Goal: Find specific page/section: Find specific page/section

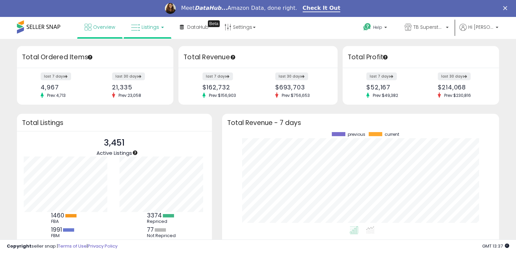
click at [145, 24] on span "Listings" at bounding box center [151, 27] width 18 height 7
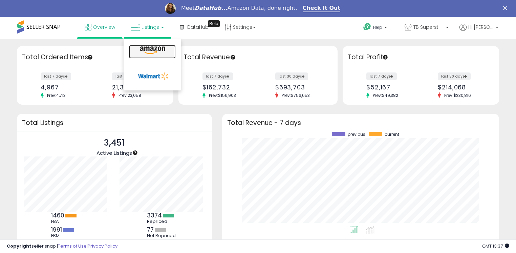
click at [141, 45] on link at bounding box center [152, 52] width 47 height 14
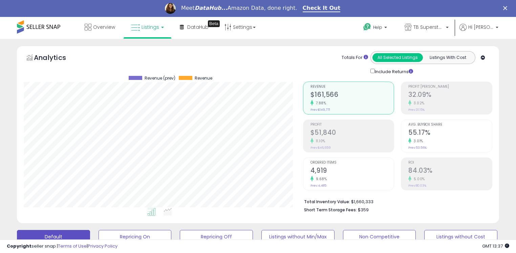
scroll to position [138, 279]
